Goal: Answer question/provide support: Share knowledge or assist other users

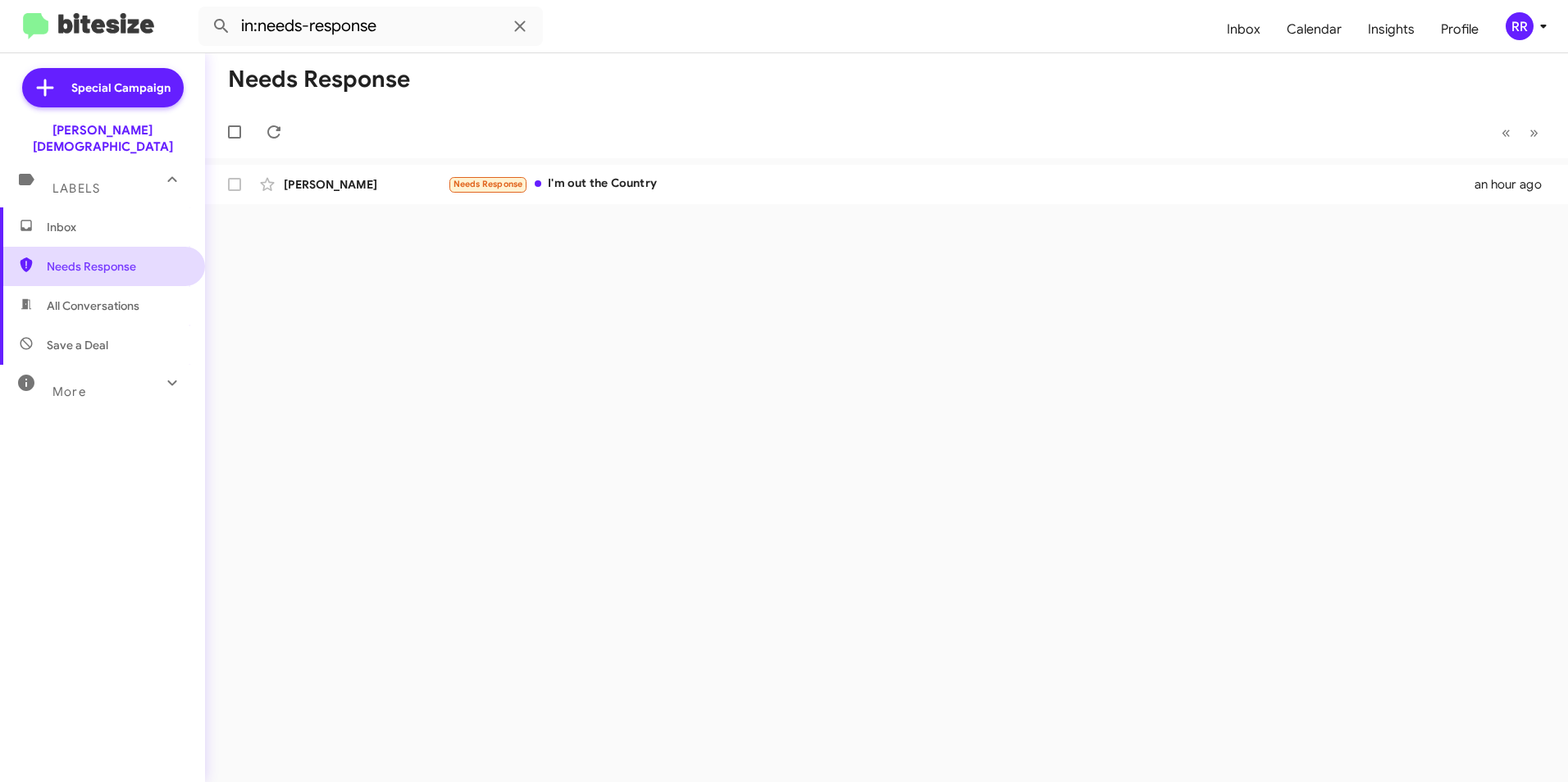
click at [99, 258] on span "Needs Response" at bounding box center [117, 266] width 140 height 16
click at [365, 184] on div "[PERSON_NAME]" at bounding box center [365, 184] width 164 height 16
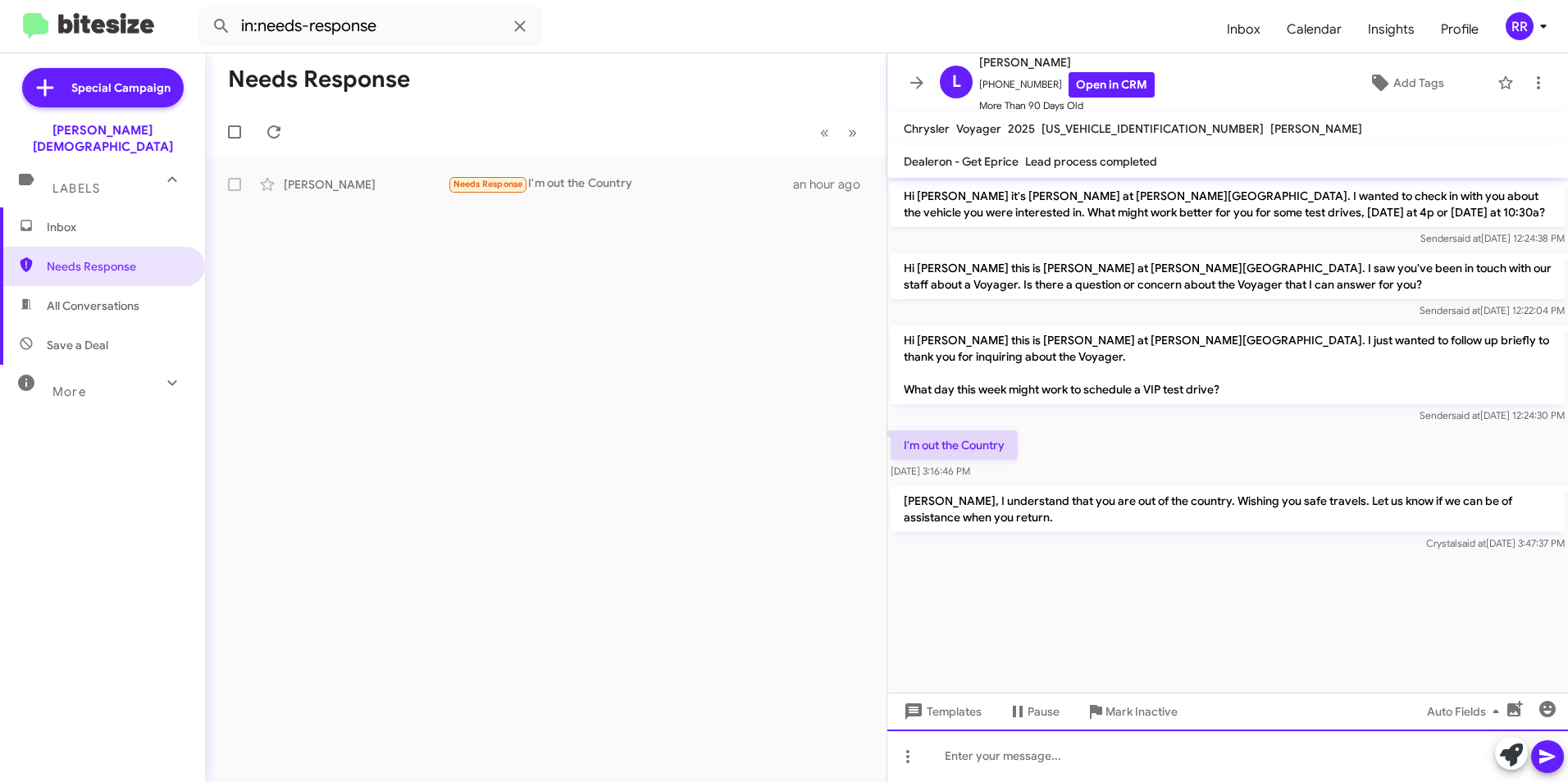
click at [1053, 756] on div at bounding box center [1227, 756] width 681 height 53
click at [271, 137] on icon at bounding box center [273, 131] width 20 height 20
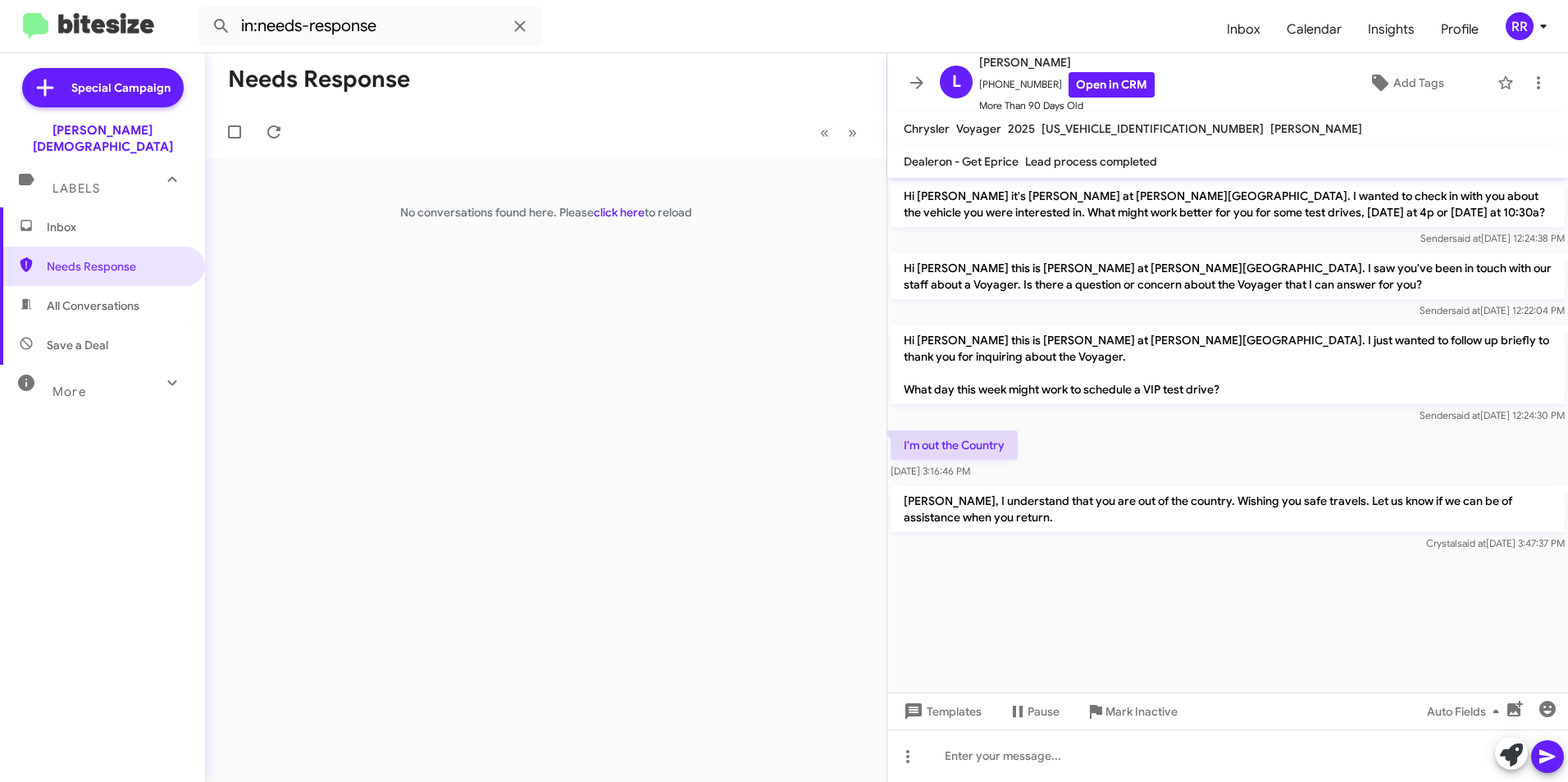
click at [92, 286] on span "All Conversations" at bounding box center [102, 306] width 205 height 39
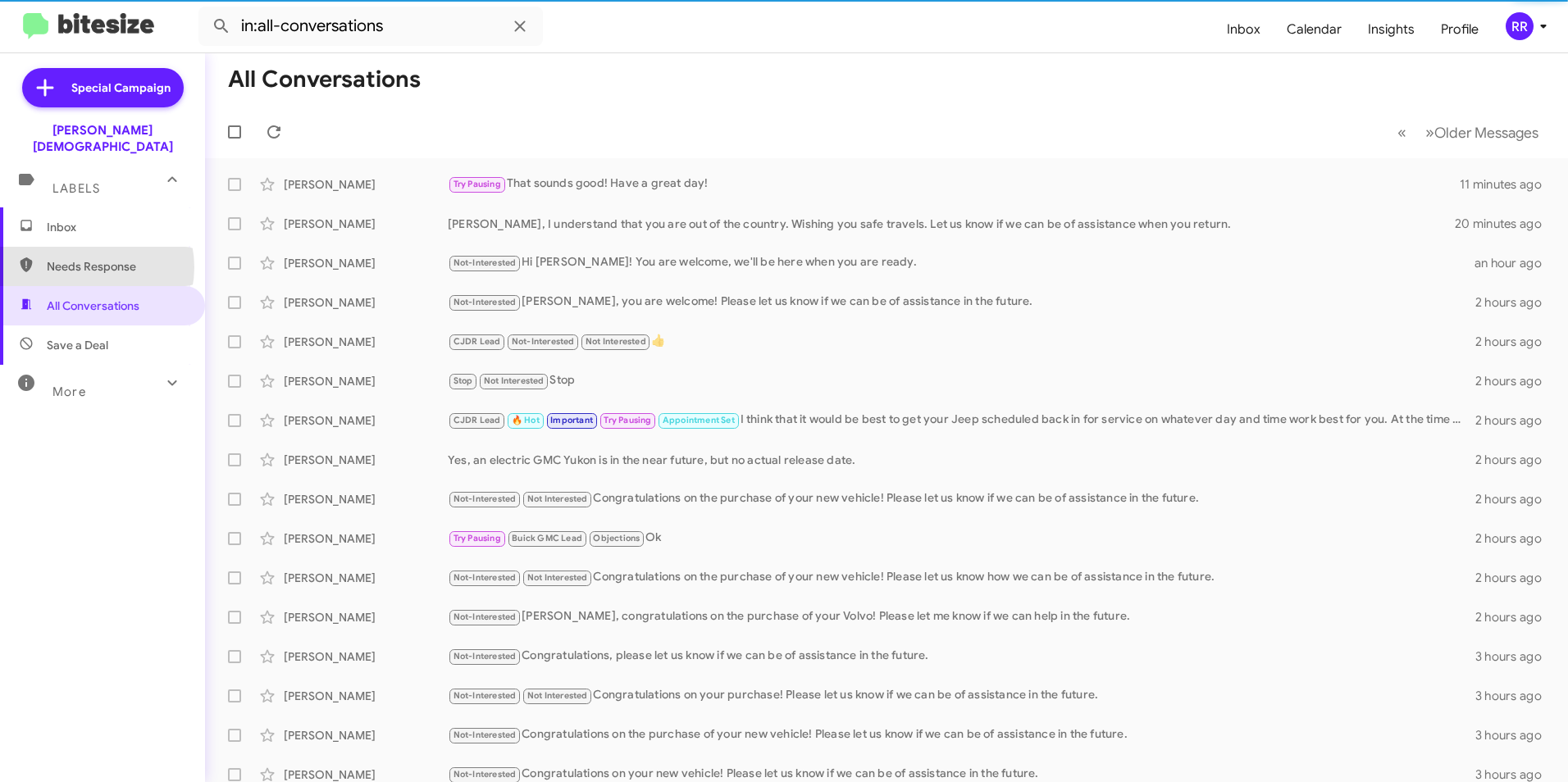
click at [86, 258] on span "Needs Response" at bounding box center [117, 266] width 140 height 16
type input "in:needs-response"
click at [86, 258] on span "Needs Response" at bounding box center [117, 266] width 140 height 16
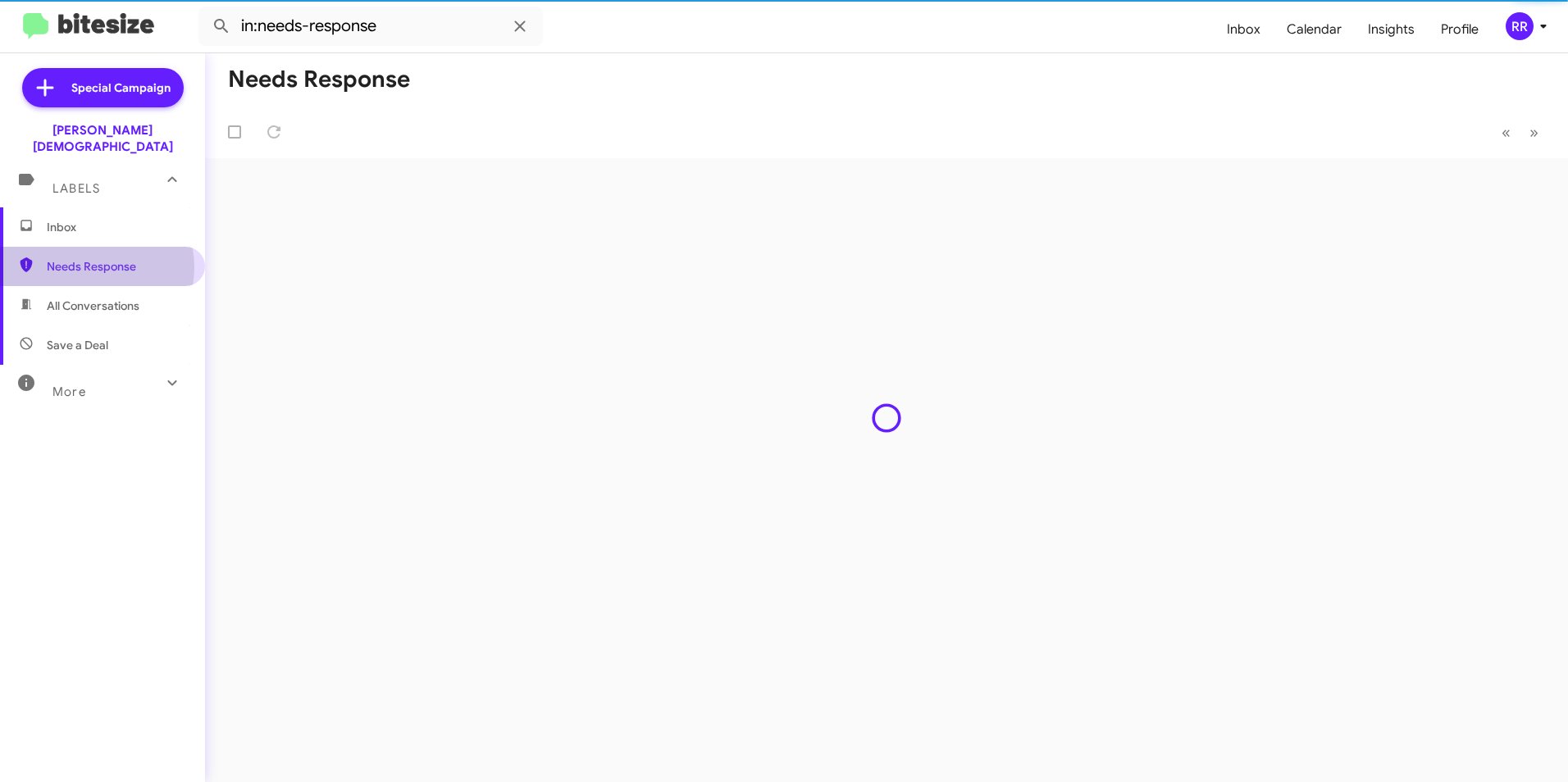
click at [86, 258] on span "Needs Response" at bounding box center [117, 266] width 140 height 16
click at [85, 258] on span "Needs Response" at bounding box center [117, 266] width 140 height 16
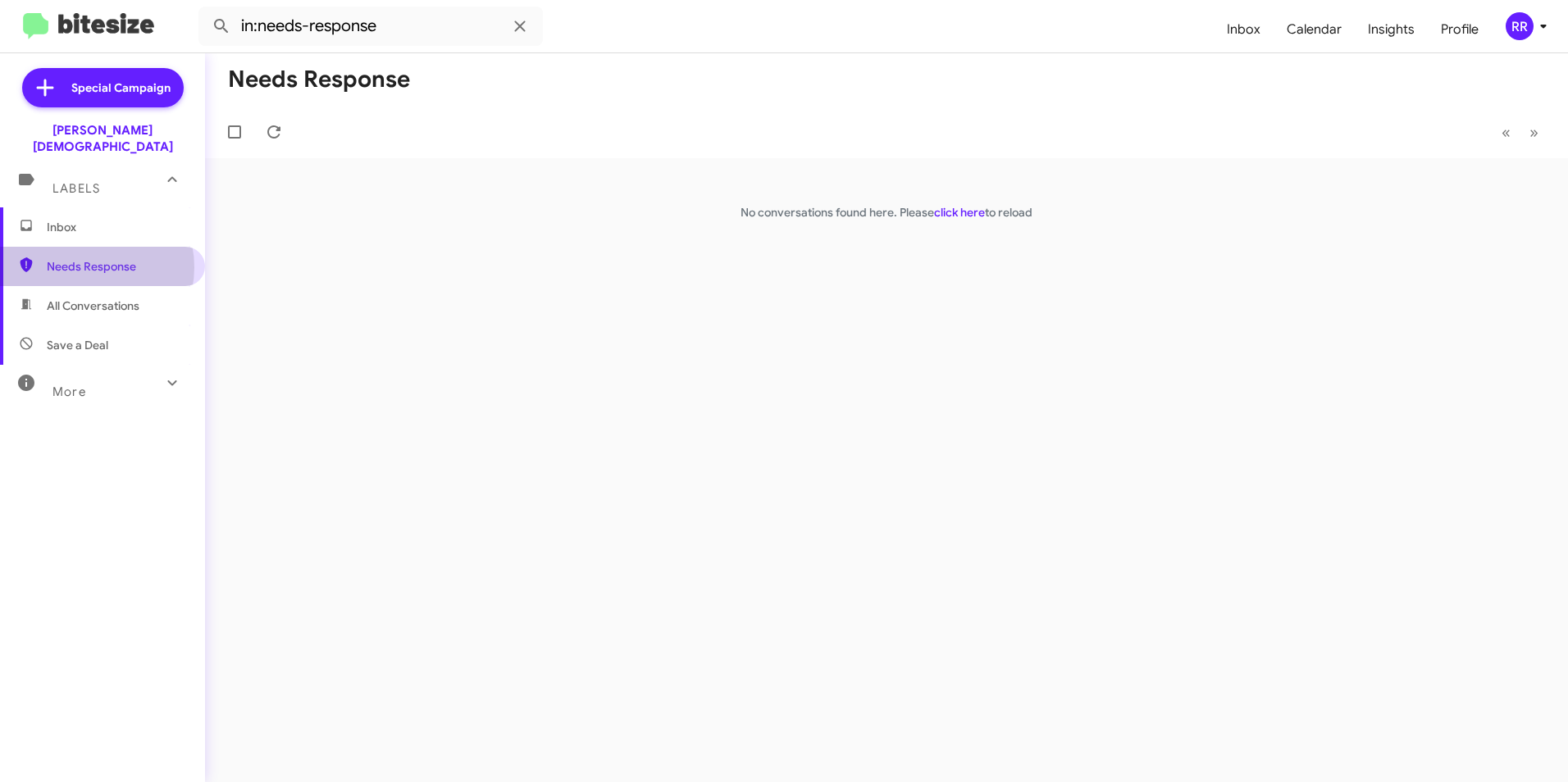
click at [85, 258] on span "Needs Response" at bounding box center [117, 266] width 140 height 16
